Goal: Task Accomplishment & Management: Complete application form

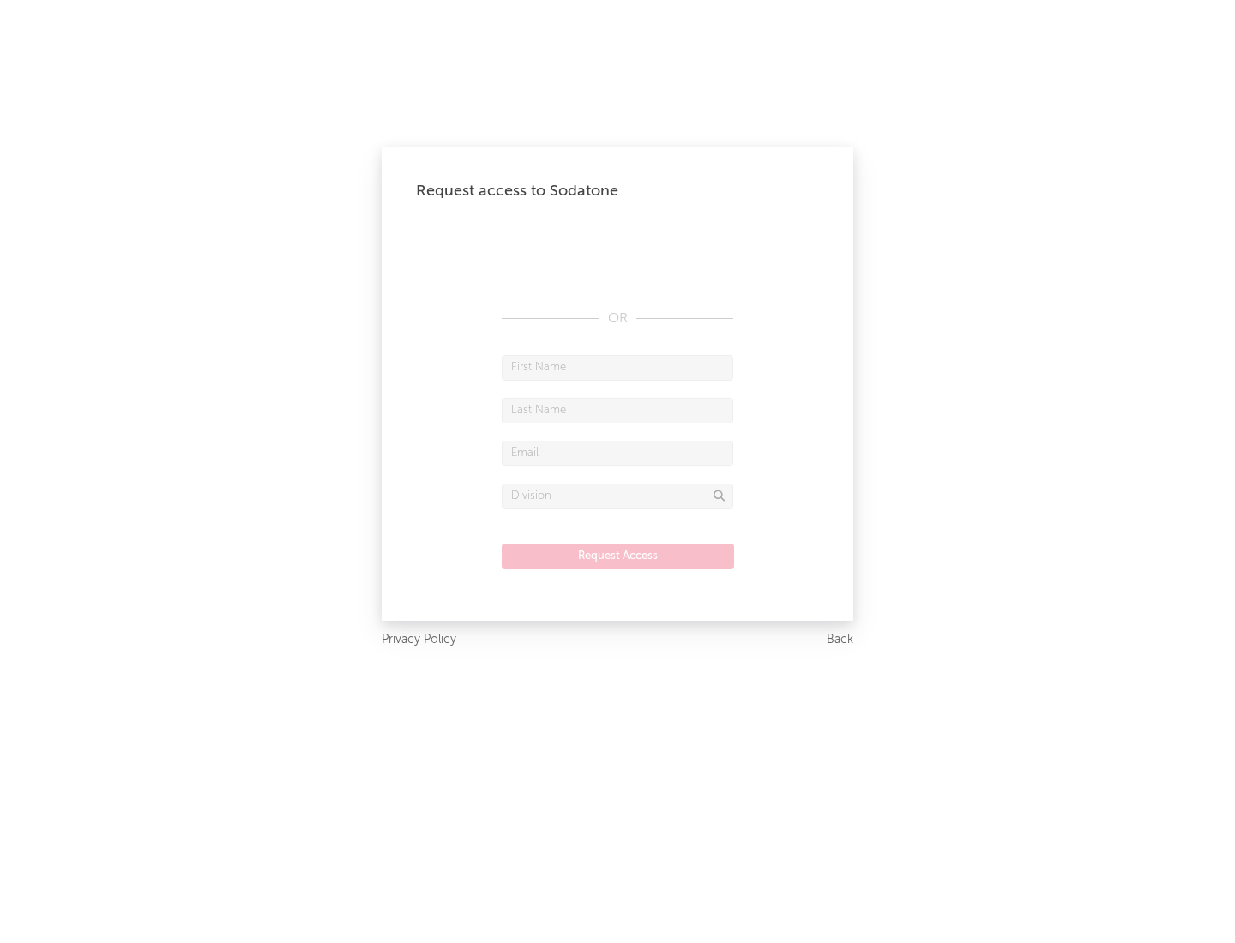
click at [617, 367] on input "text" at bounding box center [618, 368] width 232 height 26
type input "[PERSON_NAME]"
click at [617, 410] on input "text" at bounding box center [618, 411] width 232 height 26
type input "[PERSON_NAME]"
click at [617, 453] on input "text" at bounding box center [618, 454] width 232 height 26
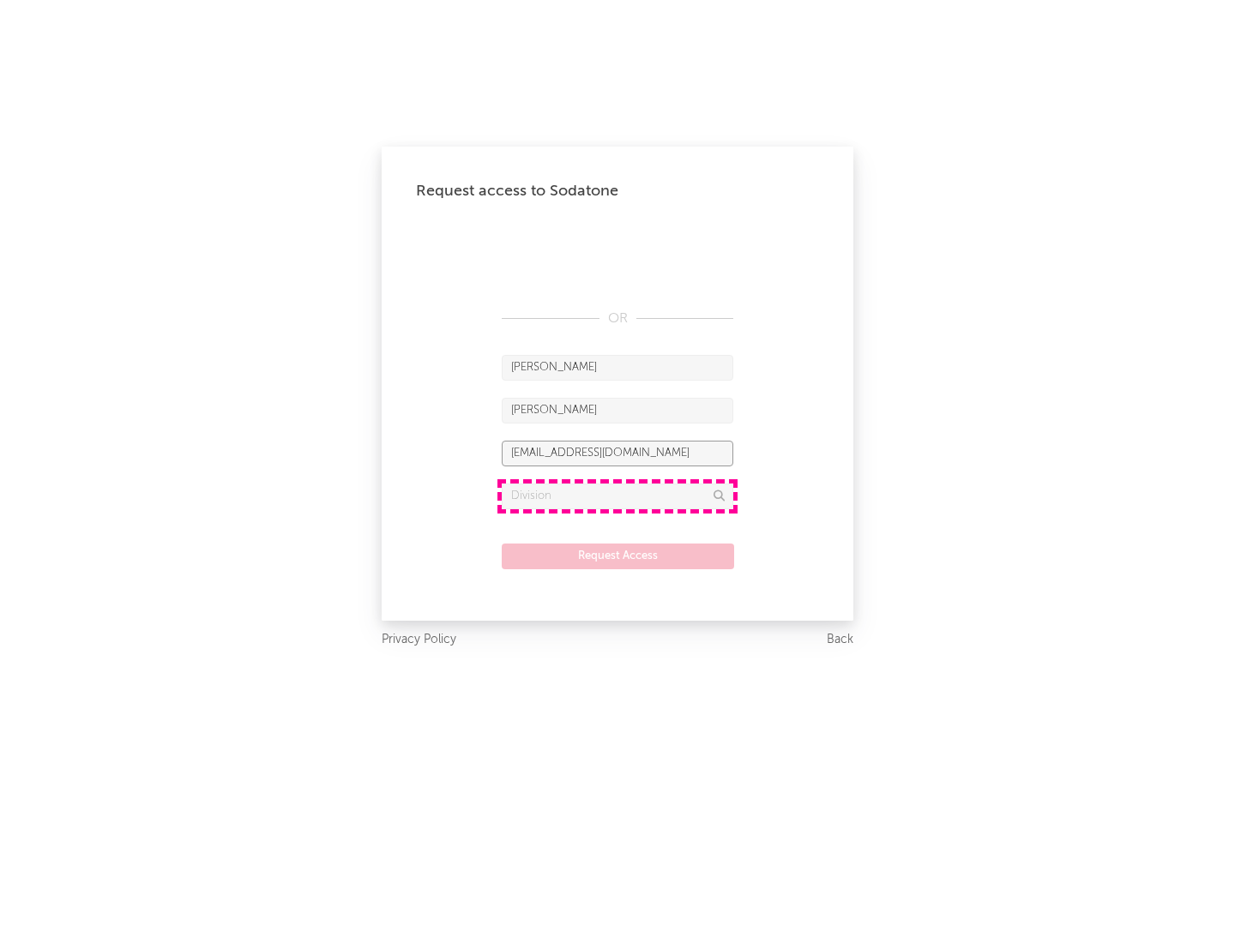
type input "[EMAIL_ADDRESS][DOMAIN_NAME]"
click at [617, 496] on input "text" at bounding box center [618, 497] width 232 height 26
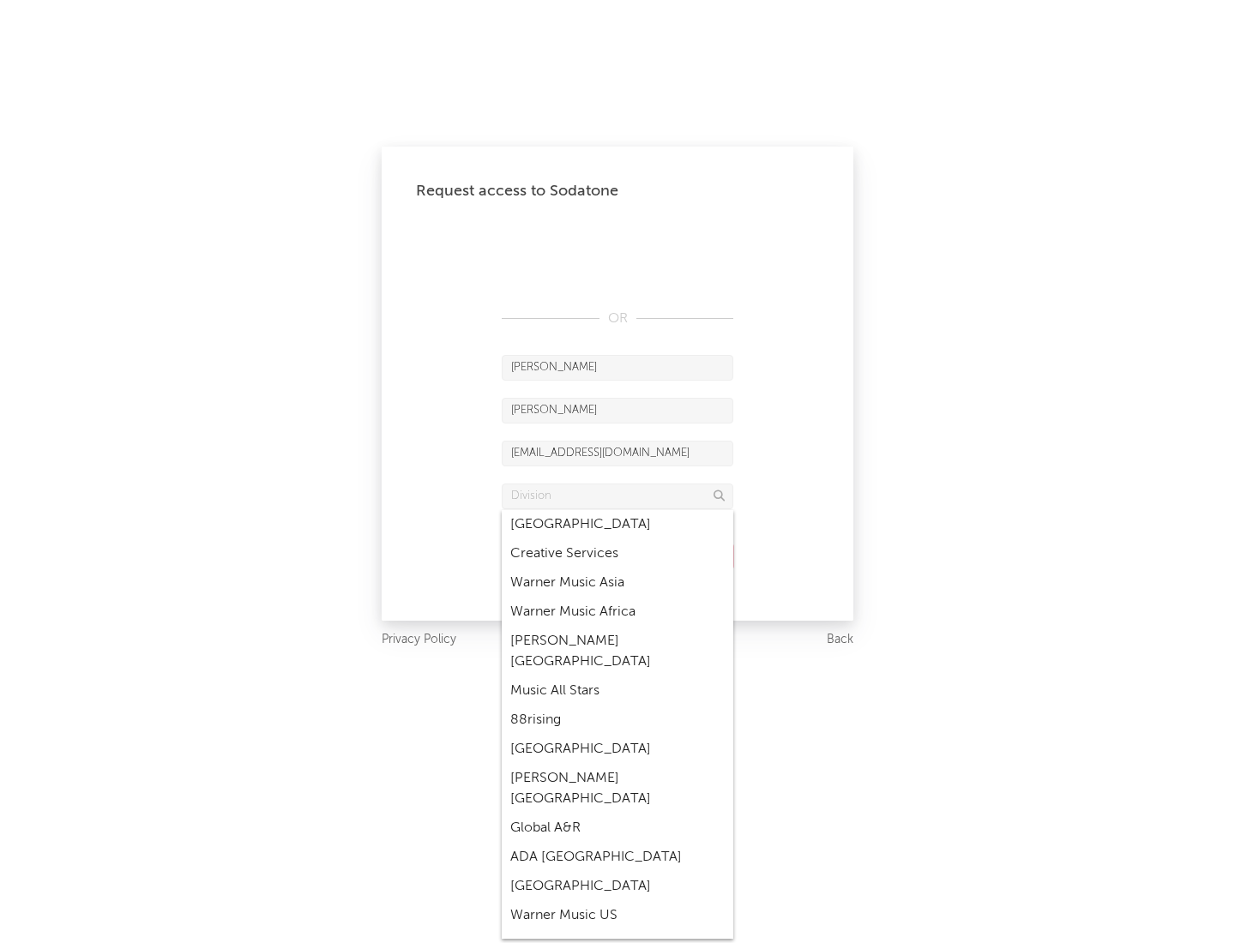
click at [617, 677] on div "Music All Stars" at bounding box center [618, 691] width 232 height 29
type input "Music All Stars"
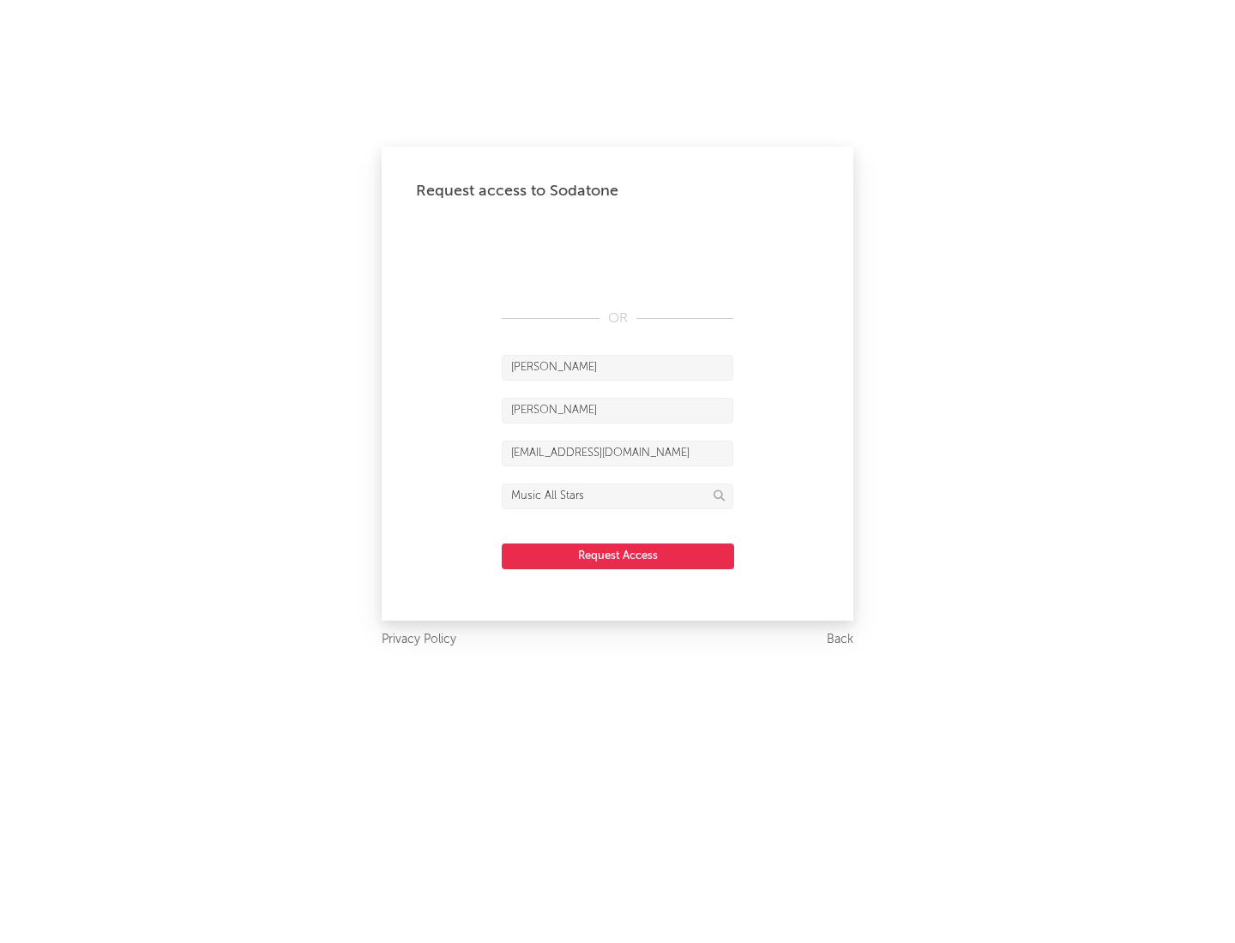
click at [617, 556] on button "Request Access" at bounding box center [618, 557] width 232 height 26
